Goal: Participate in discussion

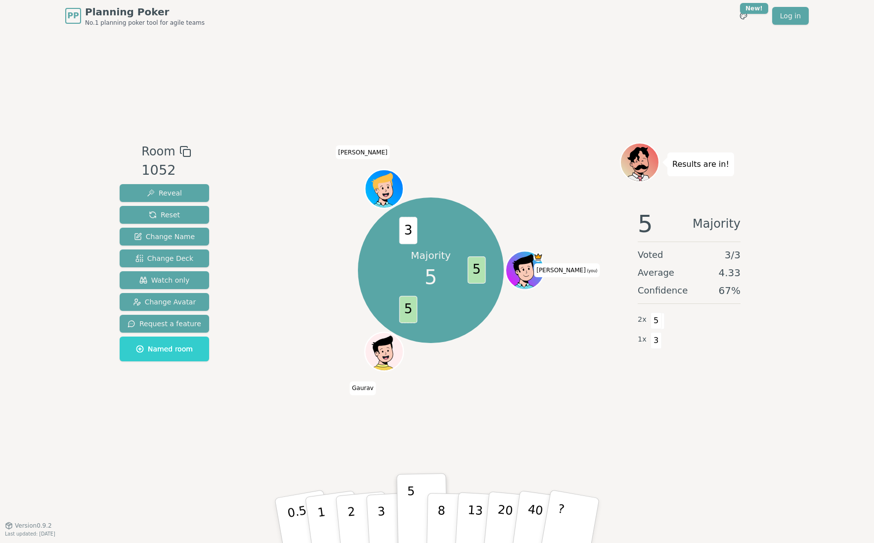
click at [183, 454] on div "Room 1052 Reveal Reset Change Name Change Deck Watch only Change Avatar Request…" at bounding box center [437, 278] width 643 height 493
drag, startPoint x: 259, startPoint y: 412, endPoint x: 262, endPoint y: 395, distance: 17.1
click at [259, 412] on div "Majority 5 5 5 3 [PERSON_NAME] (you) [PERSON_NAME]" at bounding box center [431, 278] width 378 height 272
click at [353, 150] on div "Majority 5 5 5 3 [PERSON_NAME] (you) [PERSON_NAME]" at bounding box center [431, 278] width 378 height 272
drag, startPoint x: 353, startPoint y: 150, endPoint x: 308, endPoint y: 352, distance: 206.8
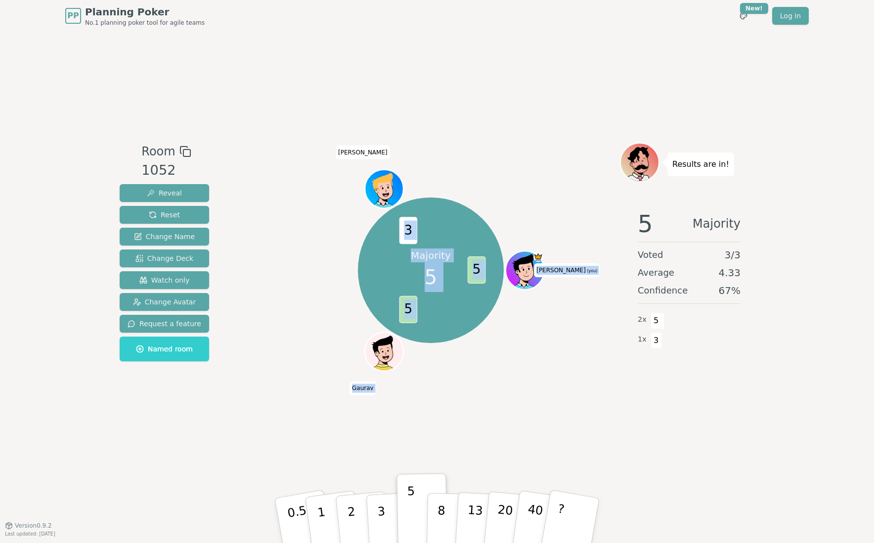
click at [306, 344] on div "Majority 5 5 5 3 [PERSON_NAME] (you) [PERSON_NAME]" at bounding box center [431, 270] width 378 height 220
click at [520, 420] on div "Room 1052 Reveal Reset Change Name Change Deck Watch only Change Avatar Request…" at bounding box center [437, 278] width 643 height 493
click at [630, 405] on div "Results are in! 5 Majority Voted 3 / 3 Average 4.33 Confidence 67 % 2 x 5 1 x 3" at bounding box center [689, 278] width 138 height 272
click at [532, 92] on div "Room 1052 Reveal Reset Change Name Change Deck Watch only Change Avatar Request…" at bounding box center [437, 278] width 643 height 493
drag, startPoint x: 257, startPoint y: 307, endPoint x: 506, endPoint y: 430, distance: 278.0
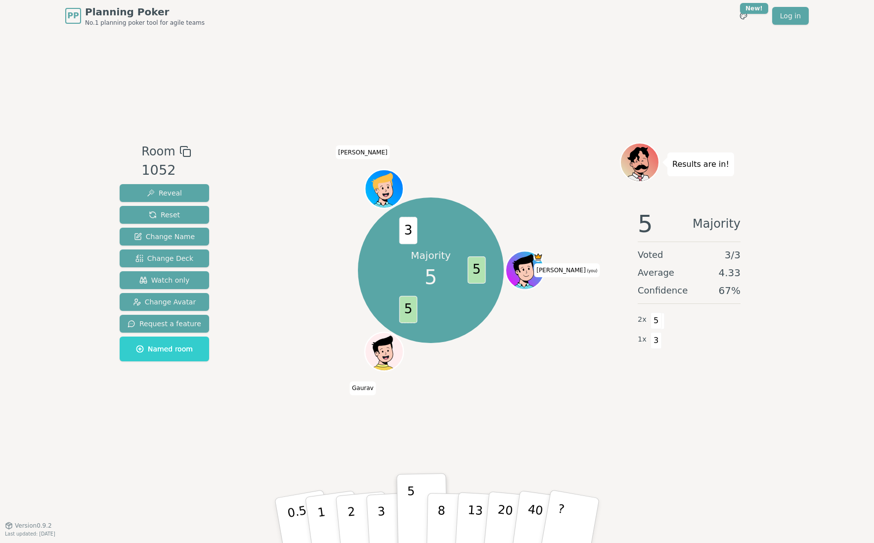
click at [257, 307] on div "Majority 5 5 5 3 [PERSON_NAME] (you) [PERSON_NAME]" at bounding box center [431, 270] width 378 height 220
drag, startPoint x: 562, startPoint y: 434, endPoint x: 544, endPoint y: 392, distance: 45.2
click at [560, 430] on div "Room 1052 Reveal Reset Change Name Change Deck Watch only Change Avatar Request…" at bounding box center [437, 278] width 643 height 493
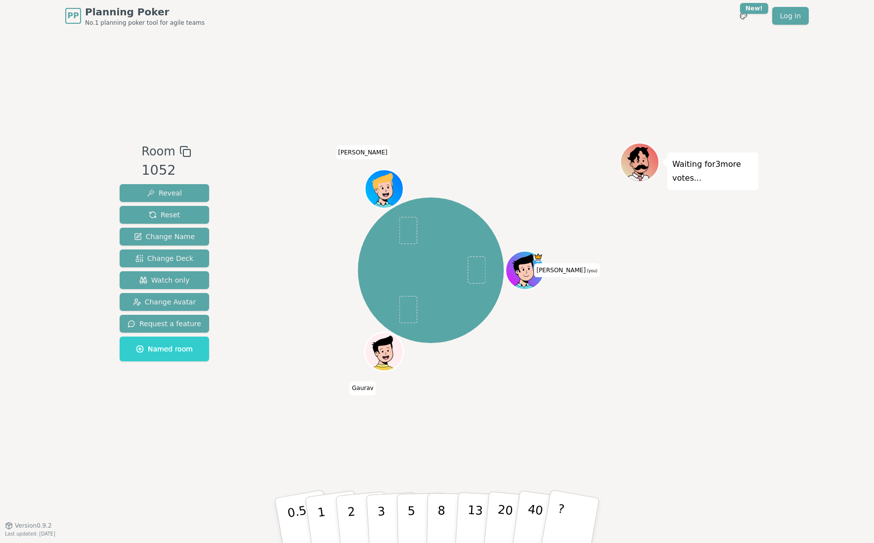
click at [539, 368] on div "[PERSON_NAME] (you) [PERSON_NAME]" at bounding box center [431, 270] width 378 height 220
click at [327, 527] on button "1" at bounding box center [333, 520] width 59 height 80
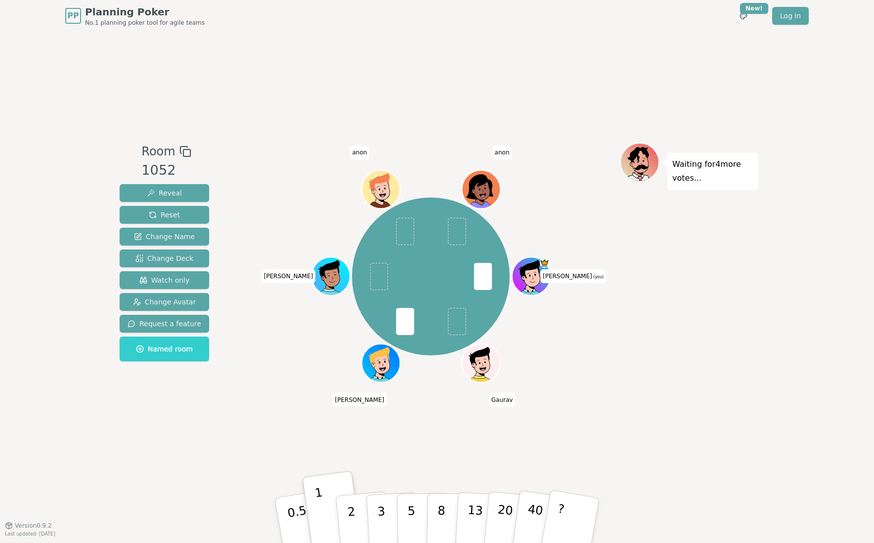
click at [631, 402] on div "Waiting for 4 more votes..." at bounding box center [689, 278] width 138 height 272
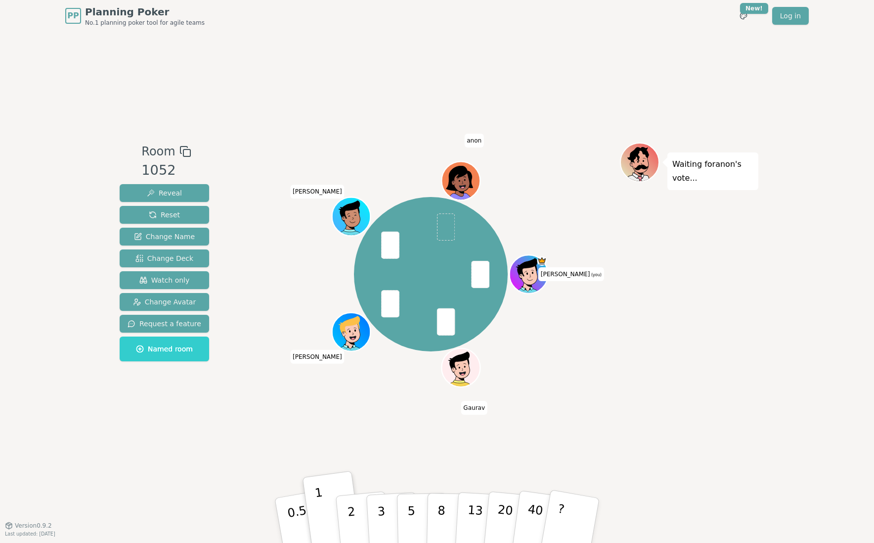
click at [720, 336] on div "Waiting for [PERSON_NAME] 's vote..." at bounding box center [689, 278] width 138 height 272
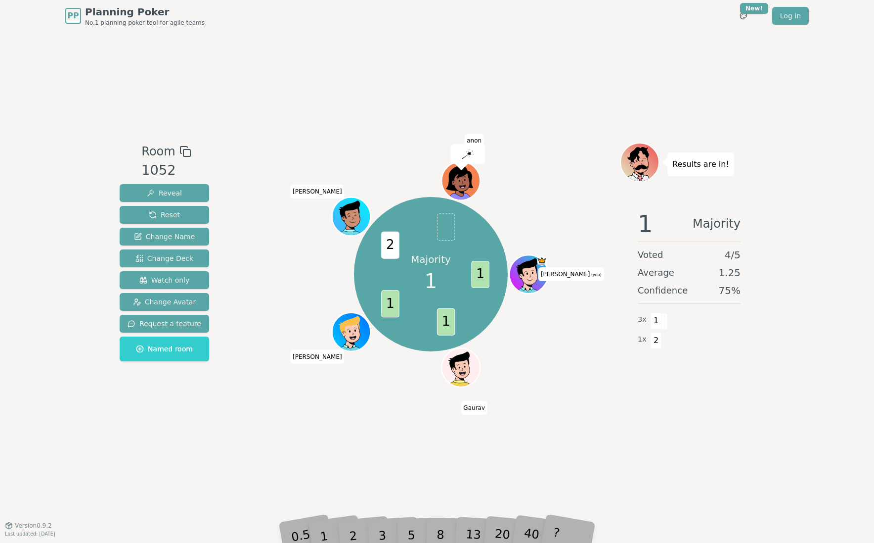
click at [616, 435] on div "Room 1052 Reveal Reset Change Name Change Deck Watch only Change Avatar Request…" at bounding box center [437, 278] width 643 height 493
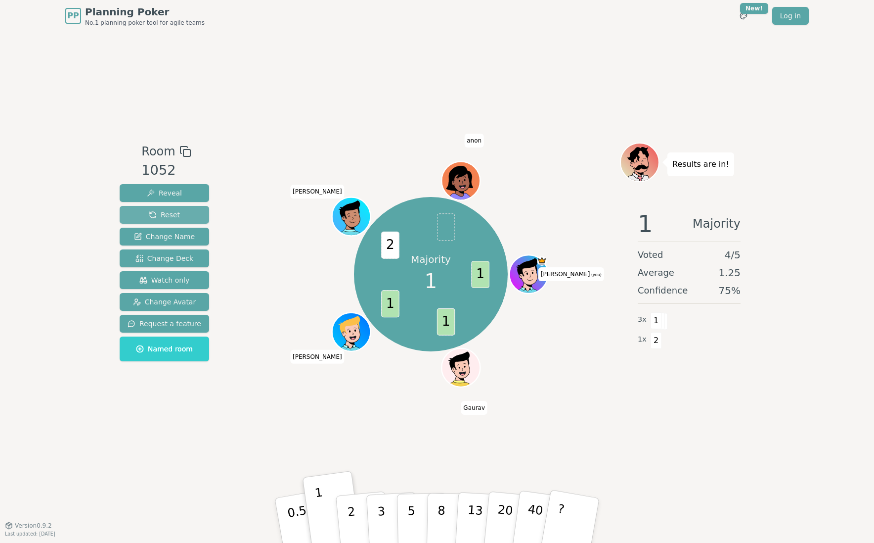
click at [160, 215] on span "Reset" at bounding box center [164, 215] width 31 height 10
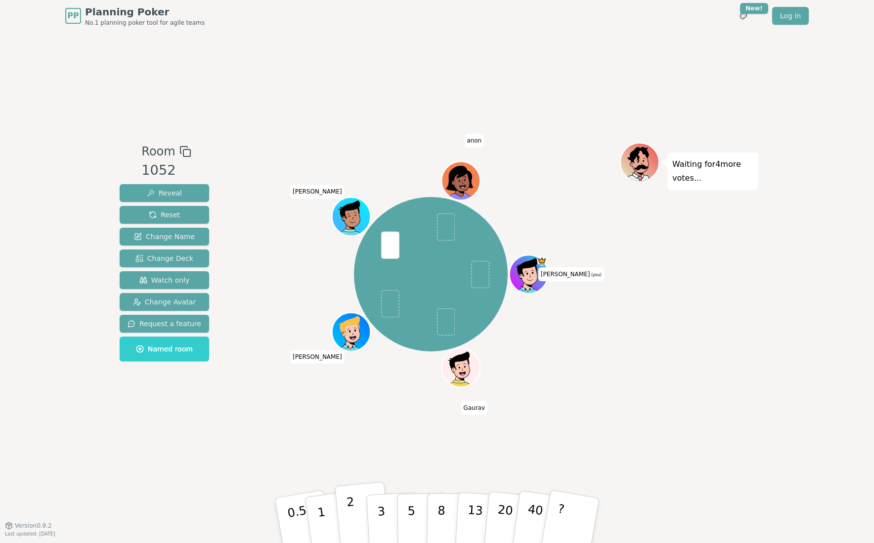
click at [358, 528] on button "2" at bounding box center [363, 520] width 56 height 79
click at [662, 372] on div "Waiting for 3 more votes..." at bounding box center [689, 278] width 138 height 272
click at [270, 430] on div "Room 1052 Reveal Reset Change Name Change Deck Watch only Change Avatar Request…" at bounding box center [437, 278] width 643 height 493
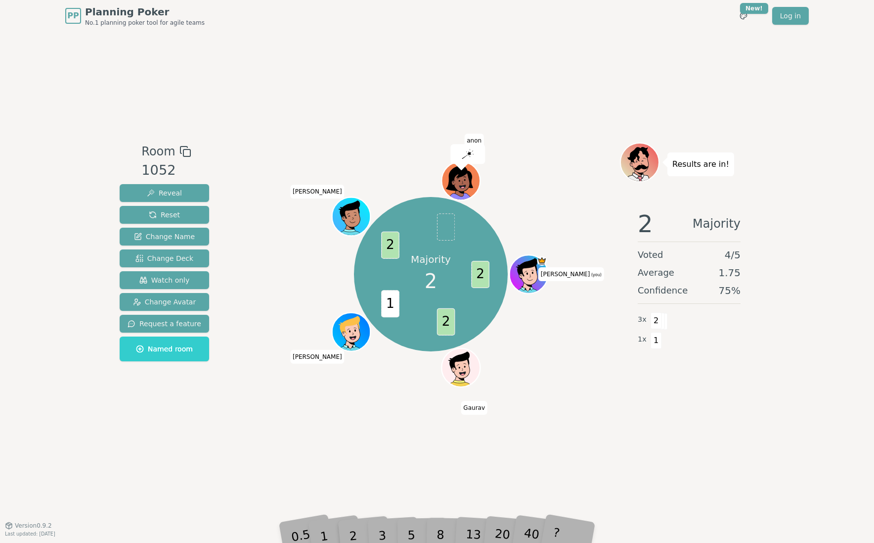
click at [564, 402] on div "Majority 2 2 2 1 2 [PERSON_NAME] (you) [PERSON_NAME] anon" at bounding box center [431, 278] width 378 height 272
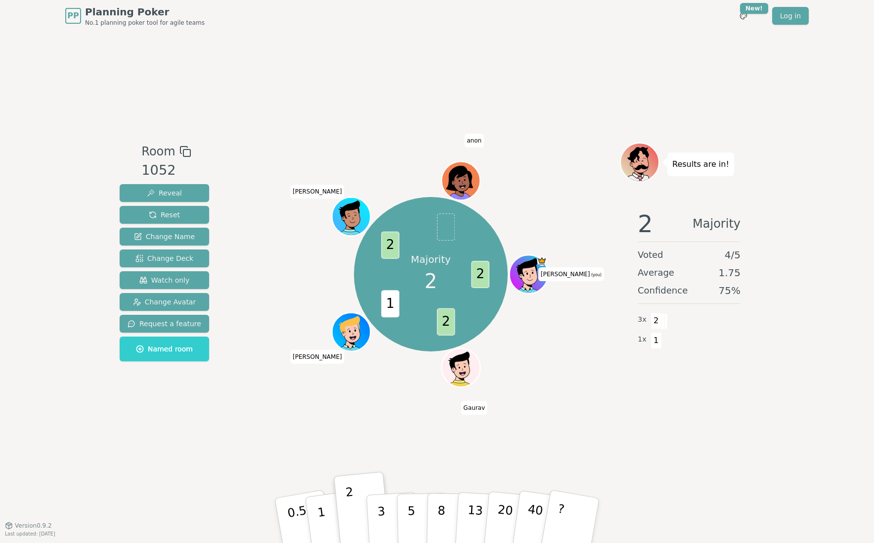
click at [597, 61] on div "Room 1052 Reveal Reset Change Name Change Deck Watch only Change Avatar Request…" at bounding box center [437, 278] width 643 height 493
